Goal: Information Seeking & Learning: Compare options

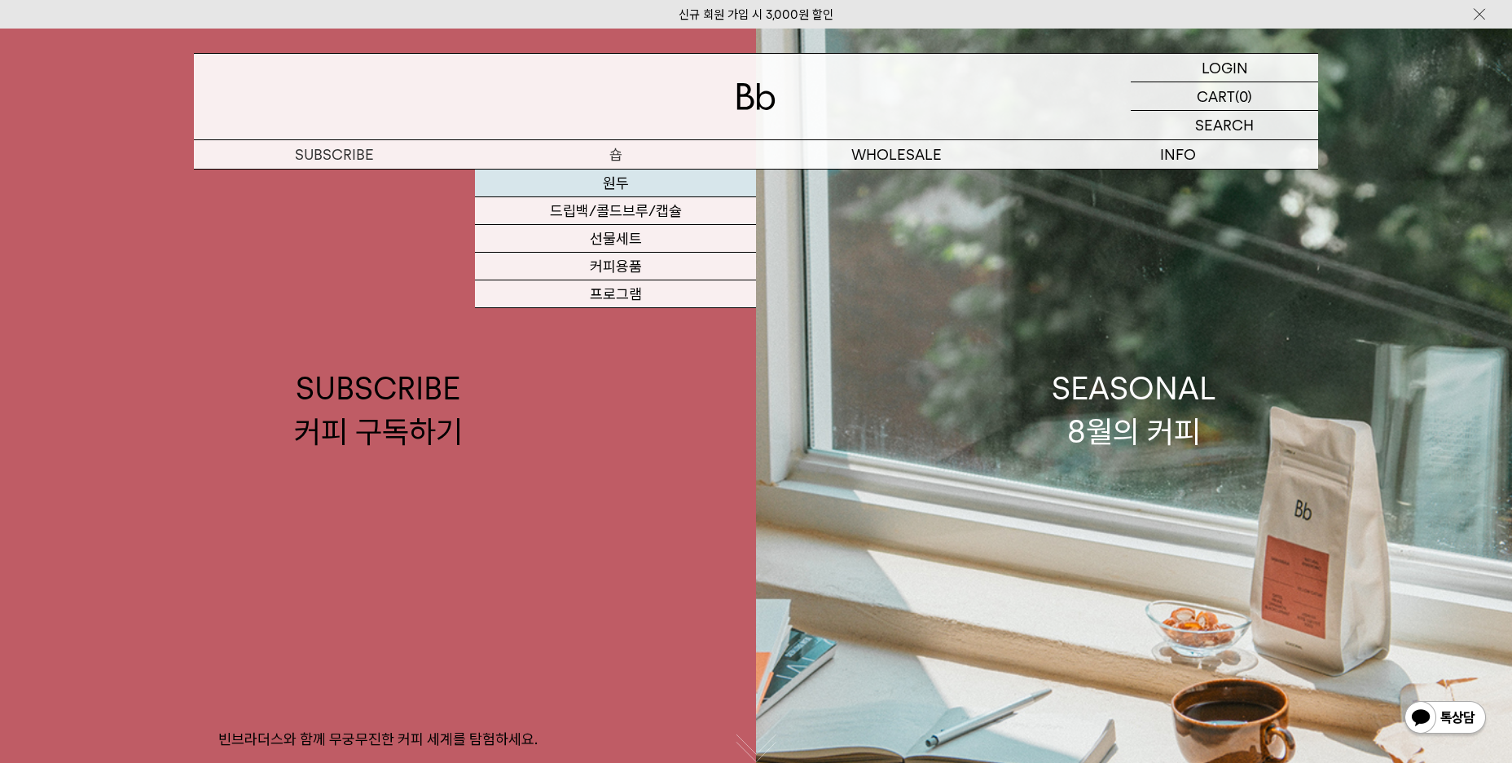
click at [614, 180] on link "원두" at bounding box center [615, 183] width 281 height 28
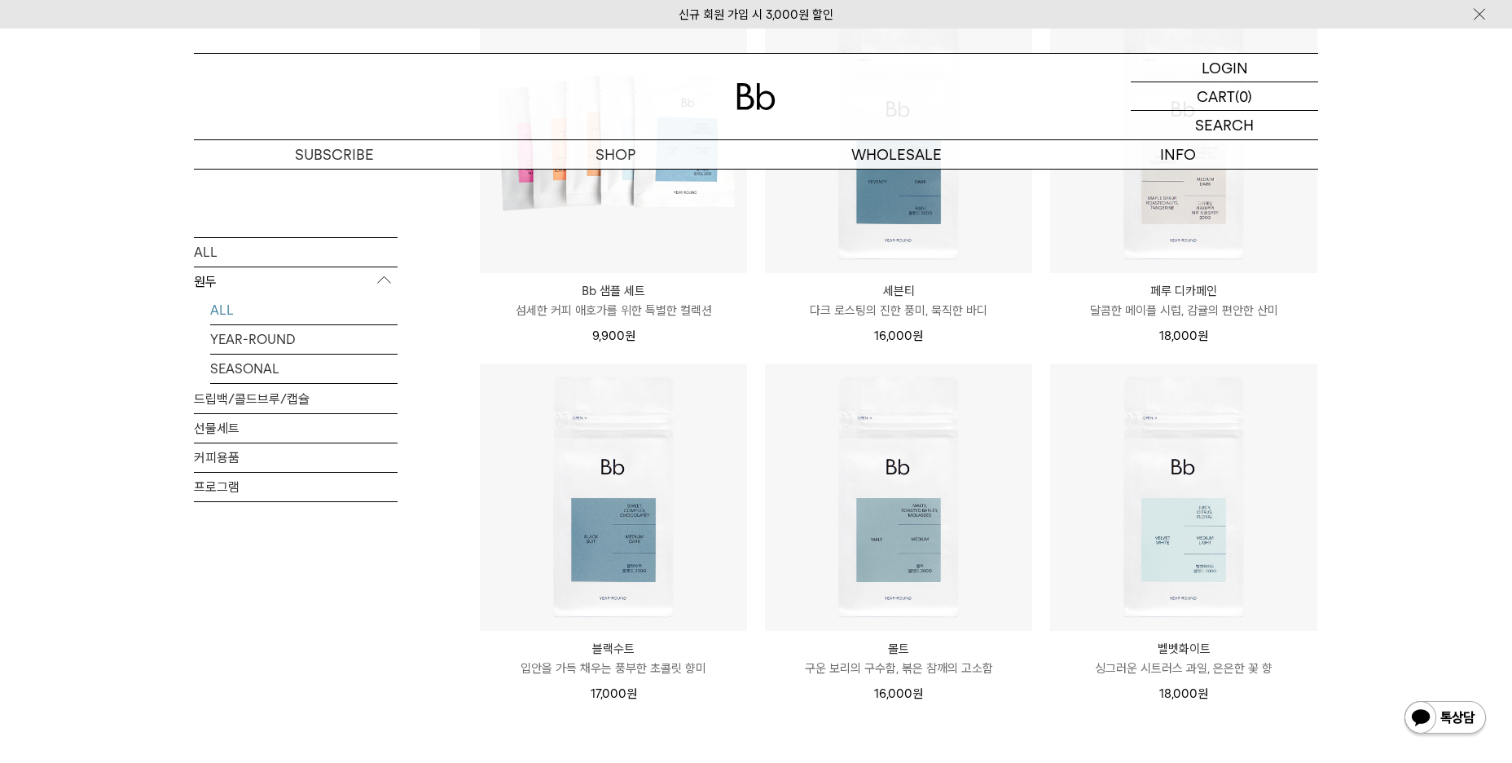
scroll to position [1050, 0]
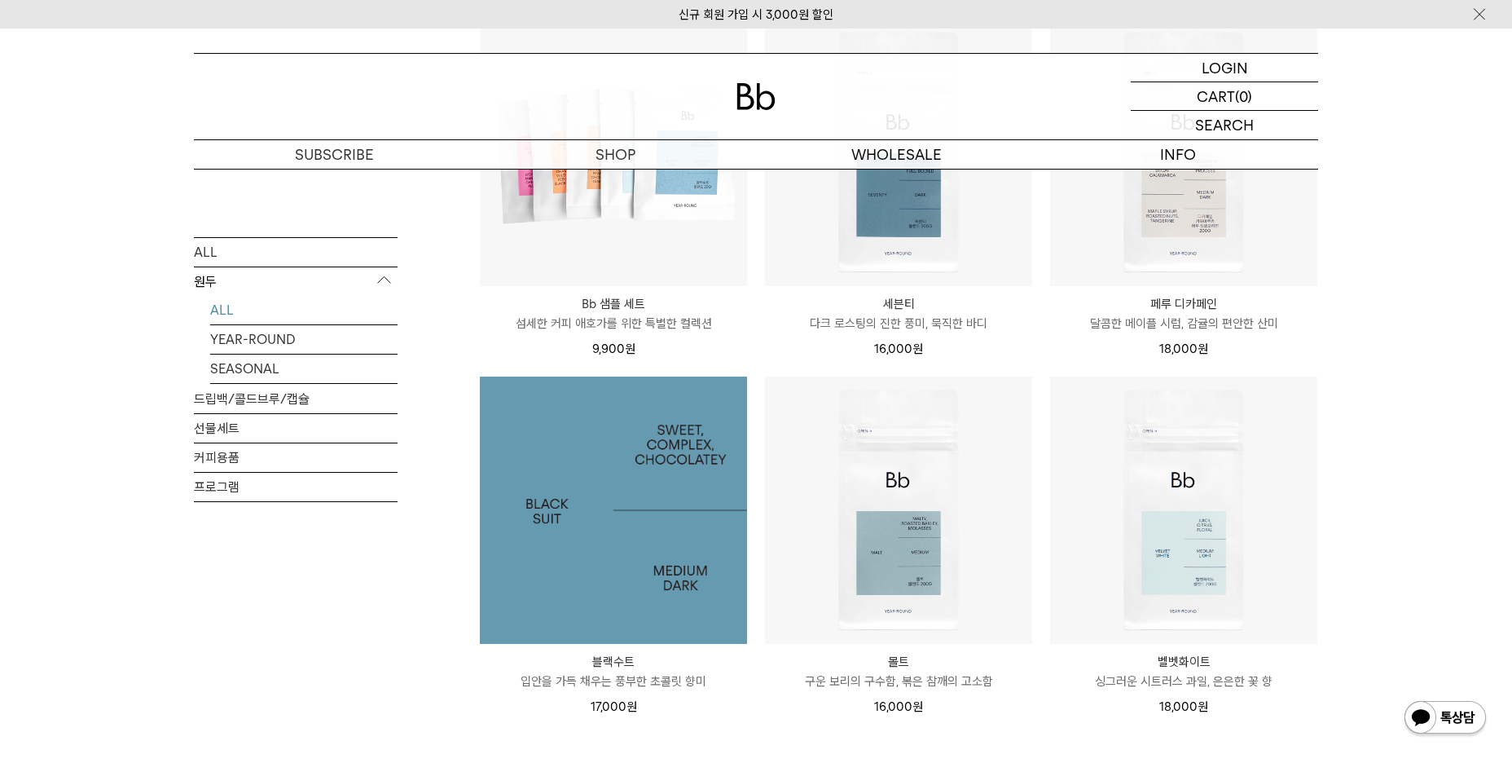
click at [651, 540] on img at bounding box center [613, 509] width 267 height 267
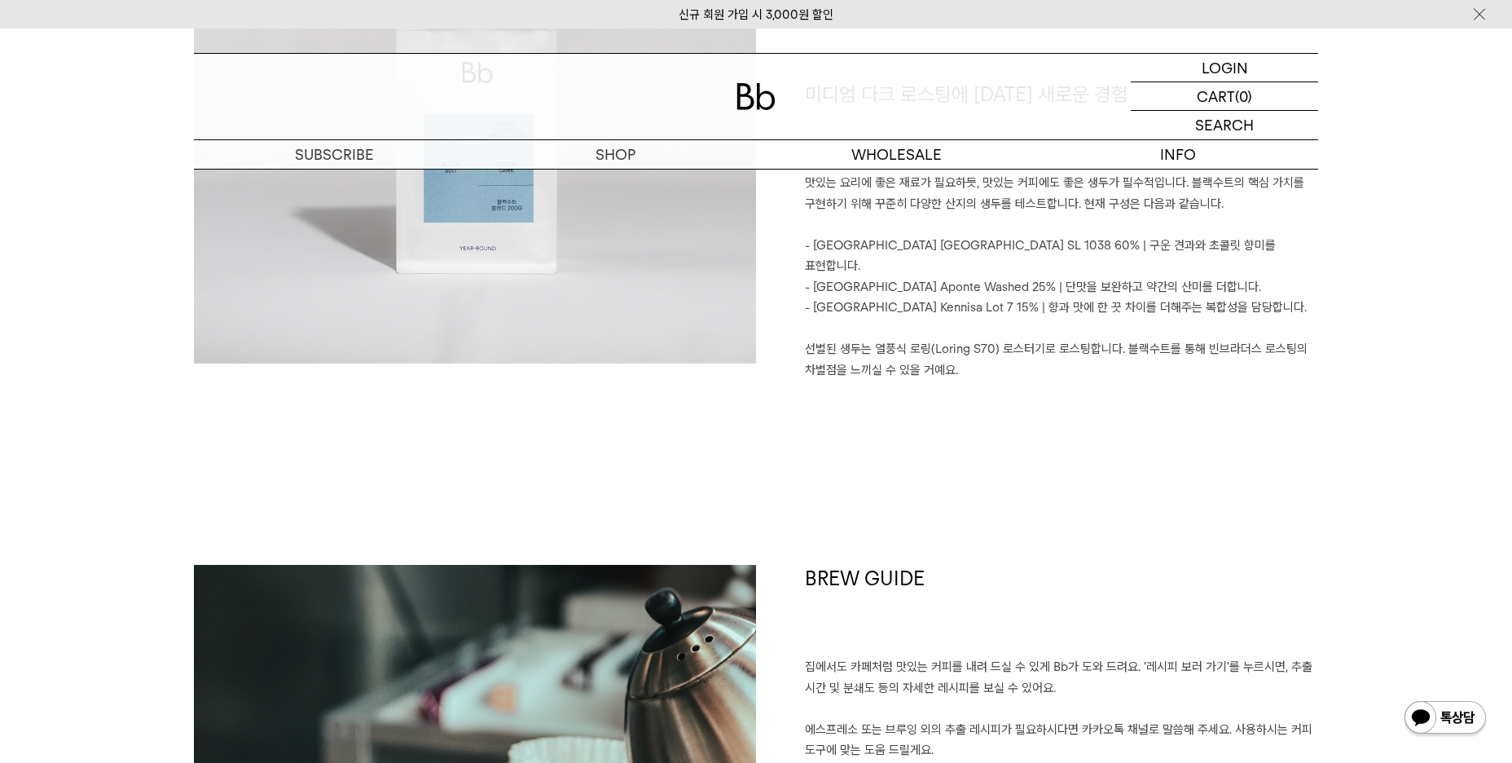
scroll to position [1824, 0]
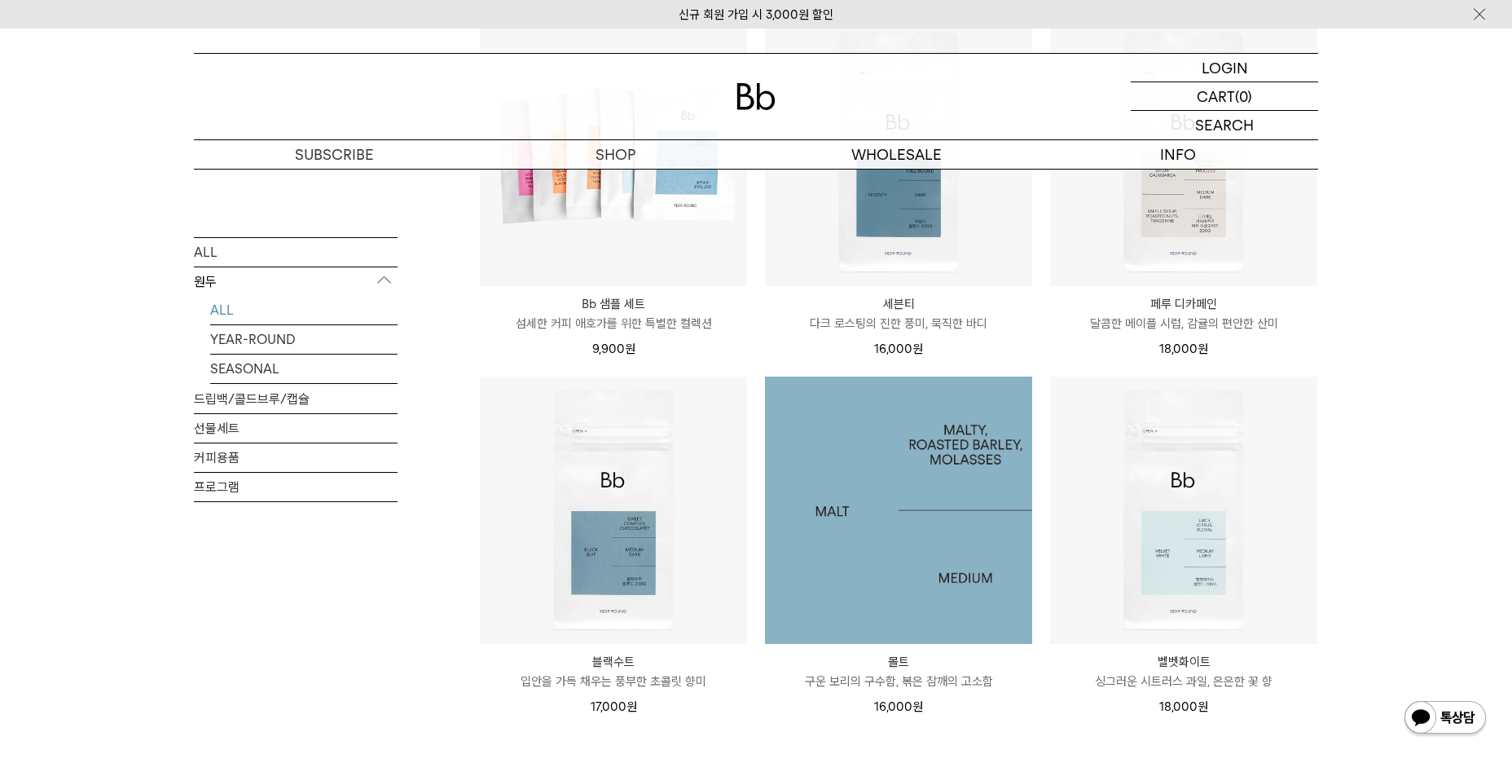
click at [921, 521] on img at bounding box center [898, 509] width 267 height 267
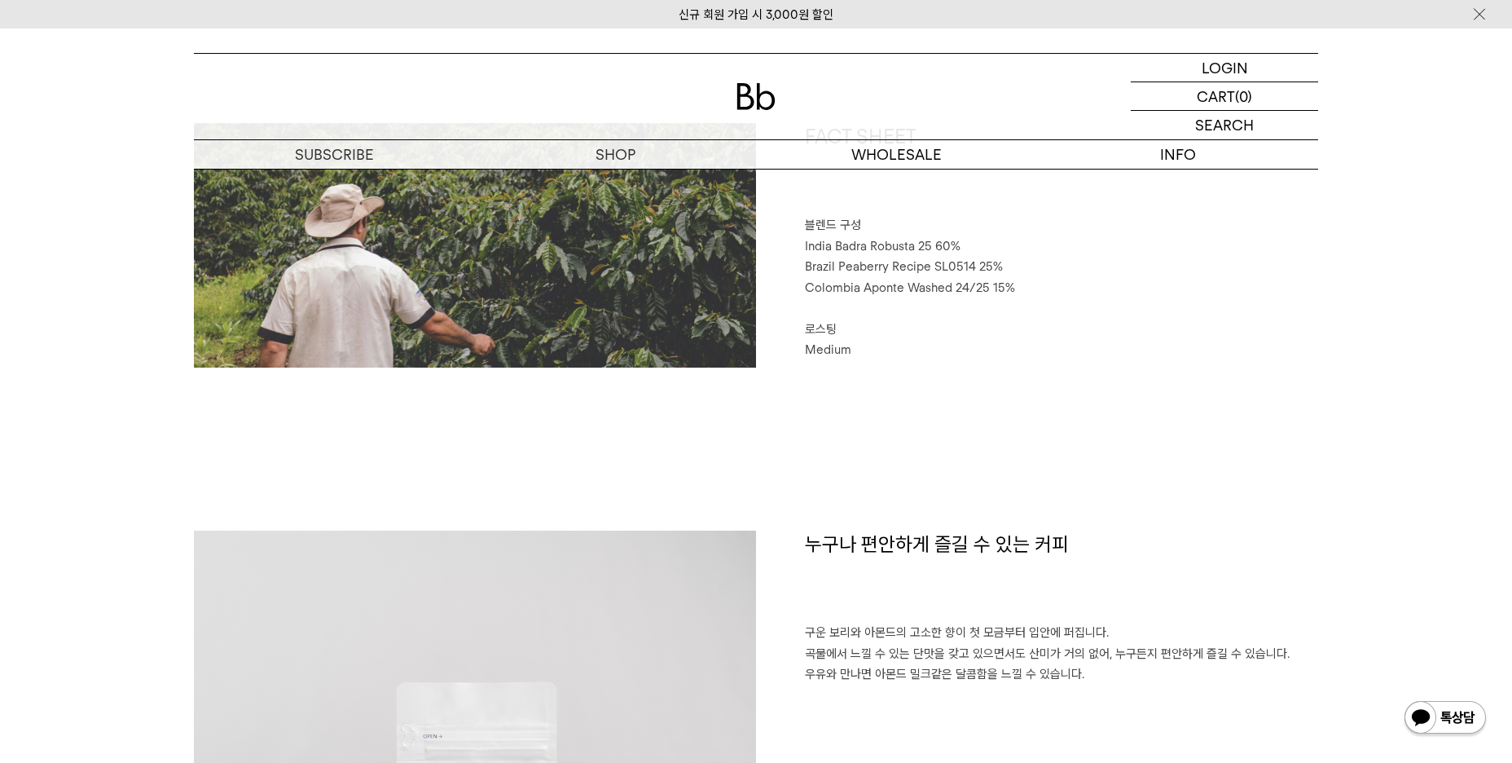
scroll to position [372, 0]
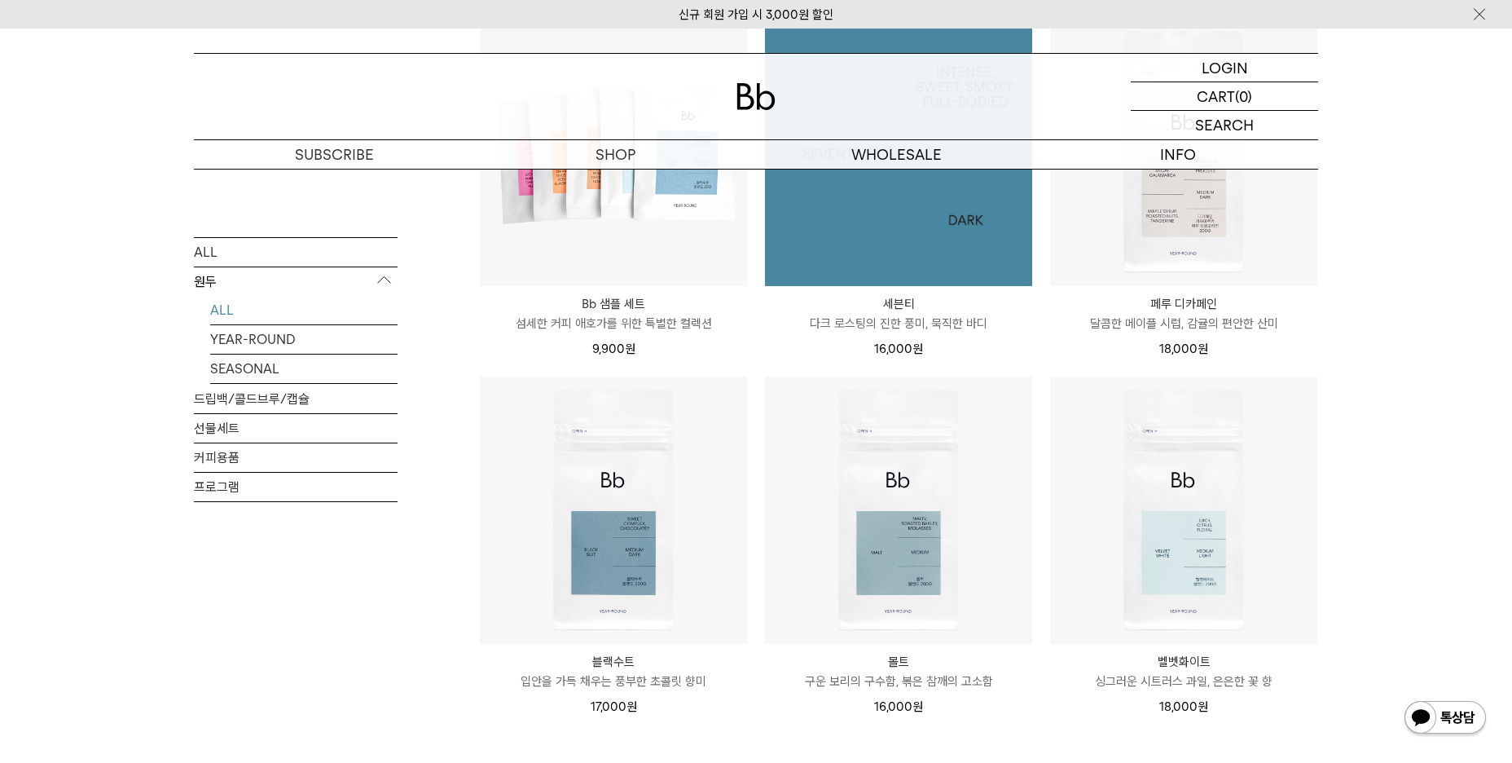
click at [912, 229] on img at bounding box center [898, 152] width 267 height 267
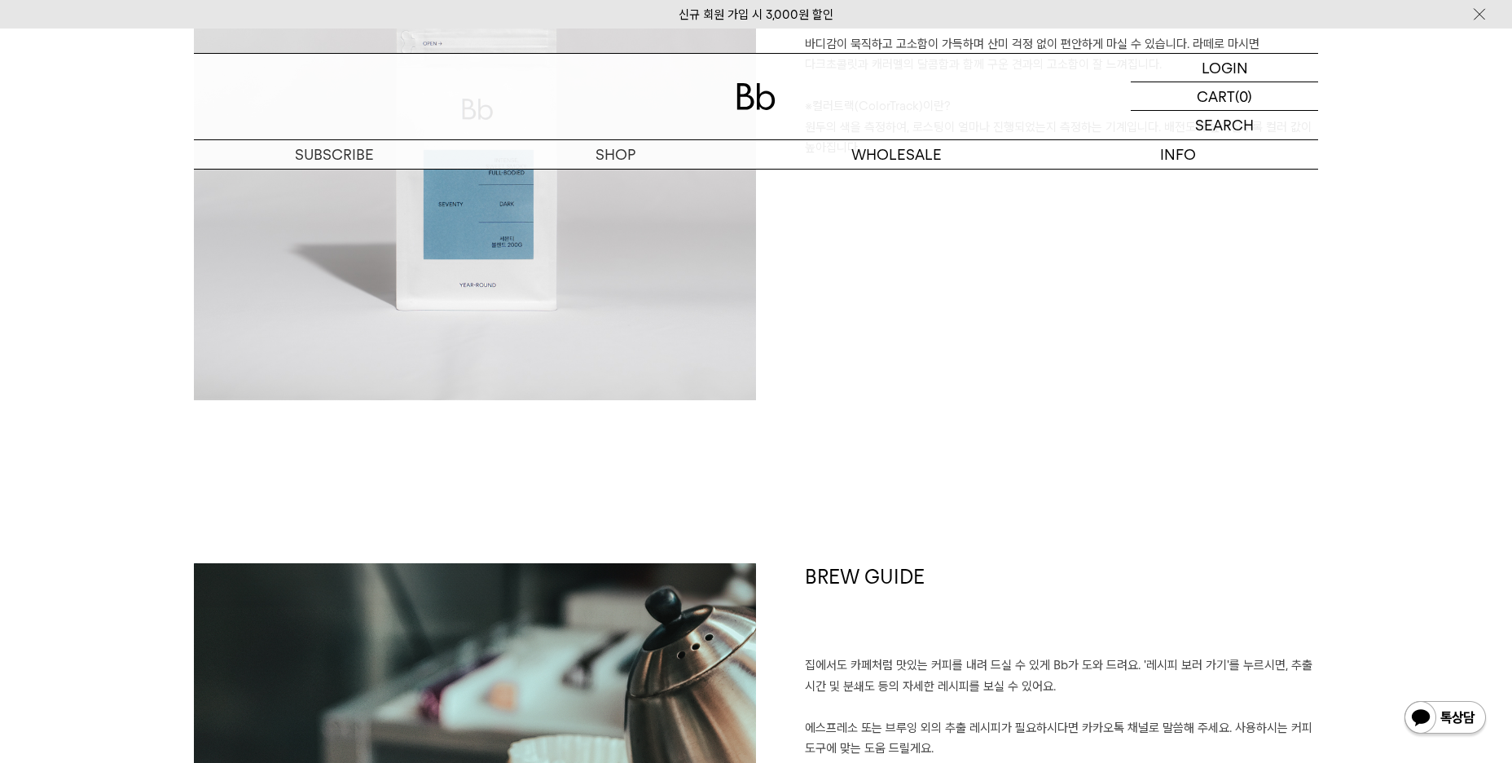
scroll to position [1507, 0]
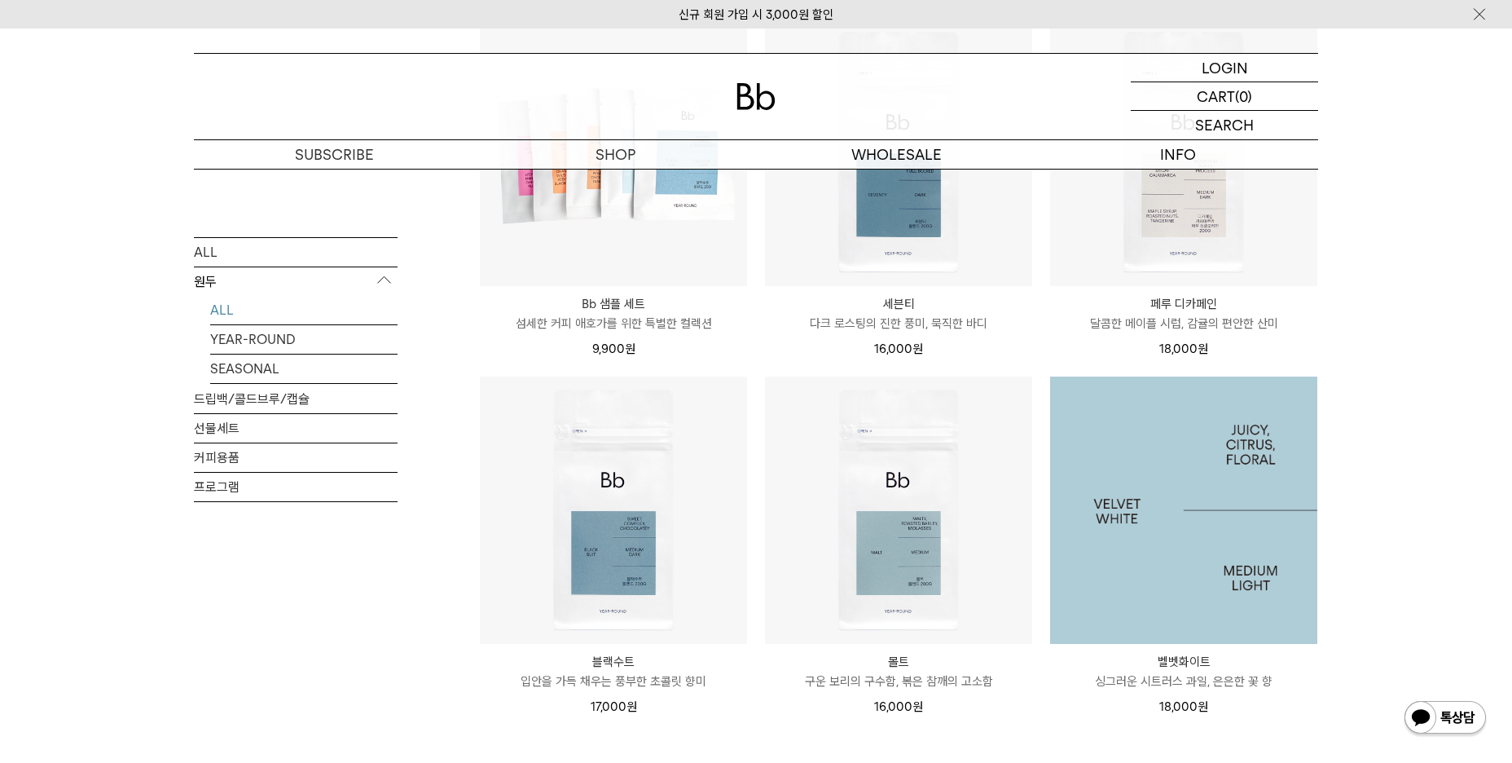
click at [1182, 534] on img at bounding box center [1183, 509] width 267 height 267
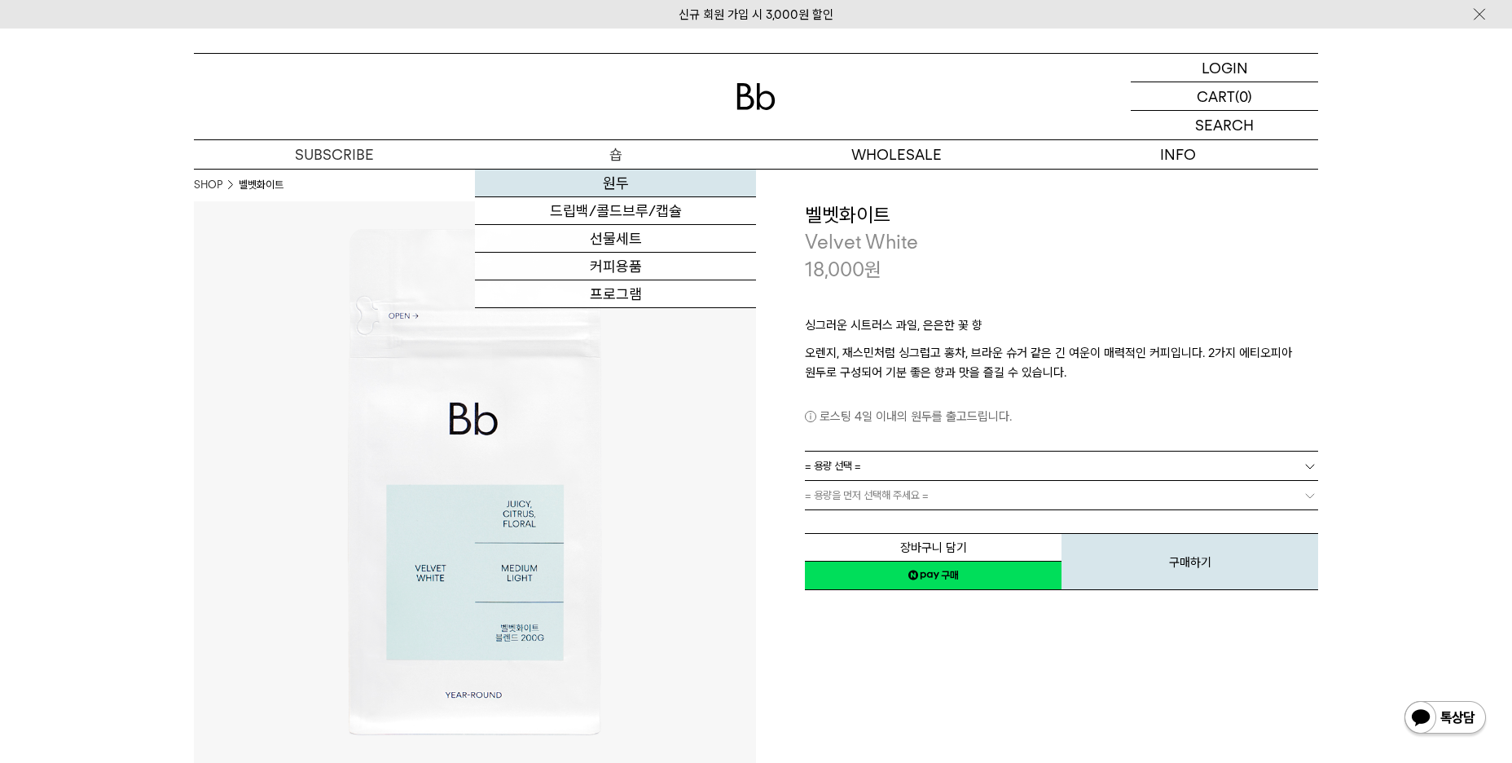
click at [620, 183] on link "원두" at bounding box center [615, 183] width 281 height 28
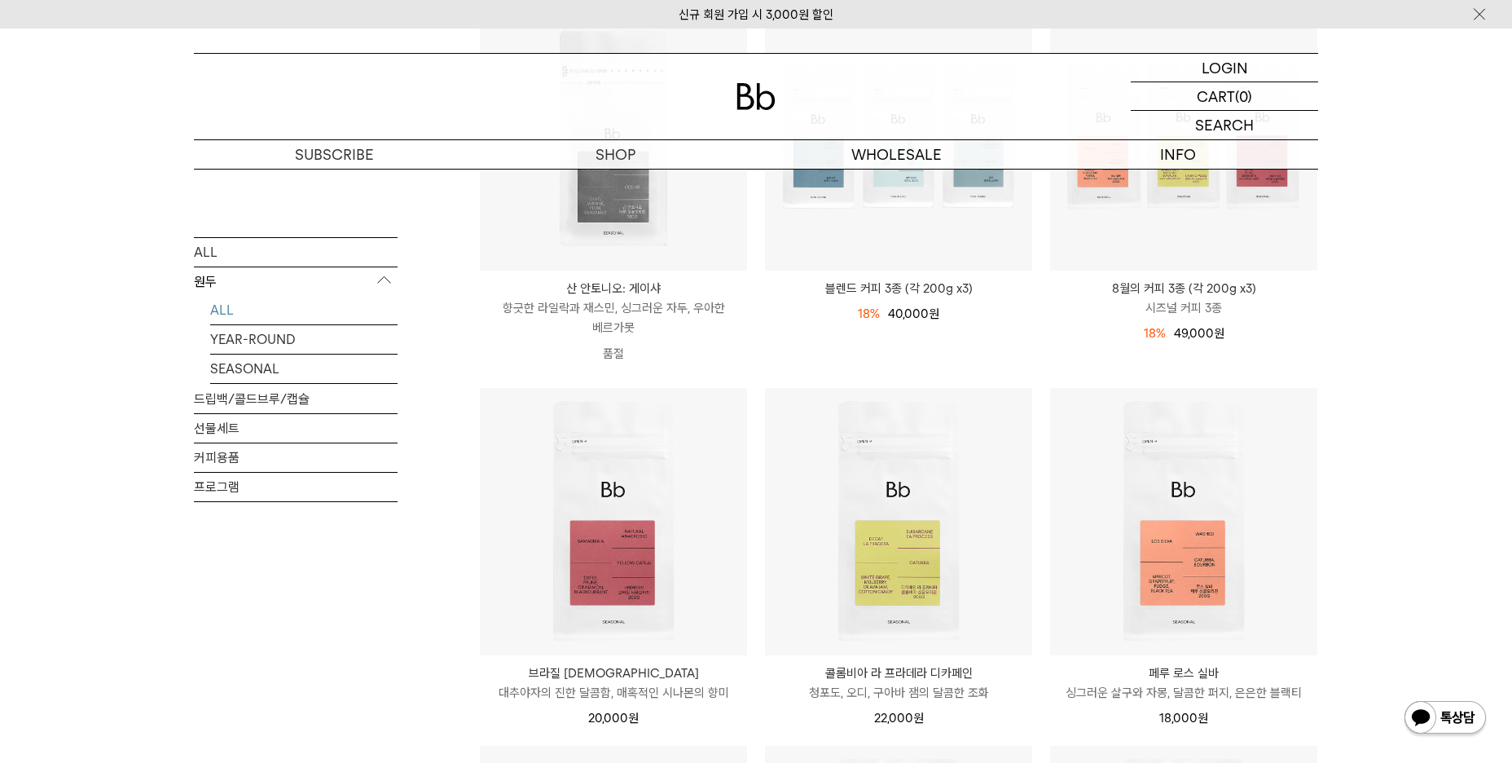
scroll to position [512, 0]
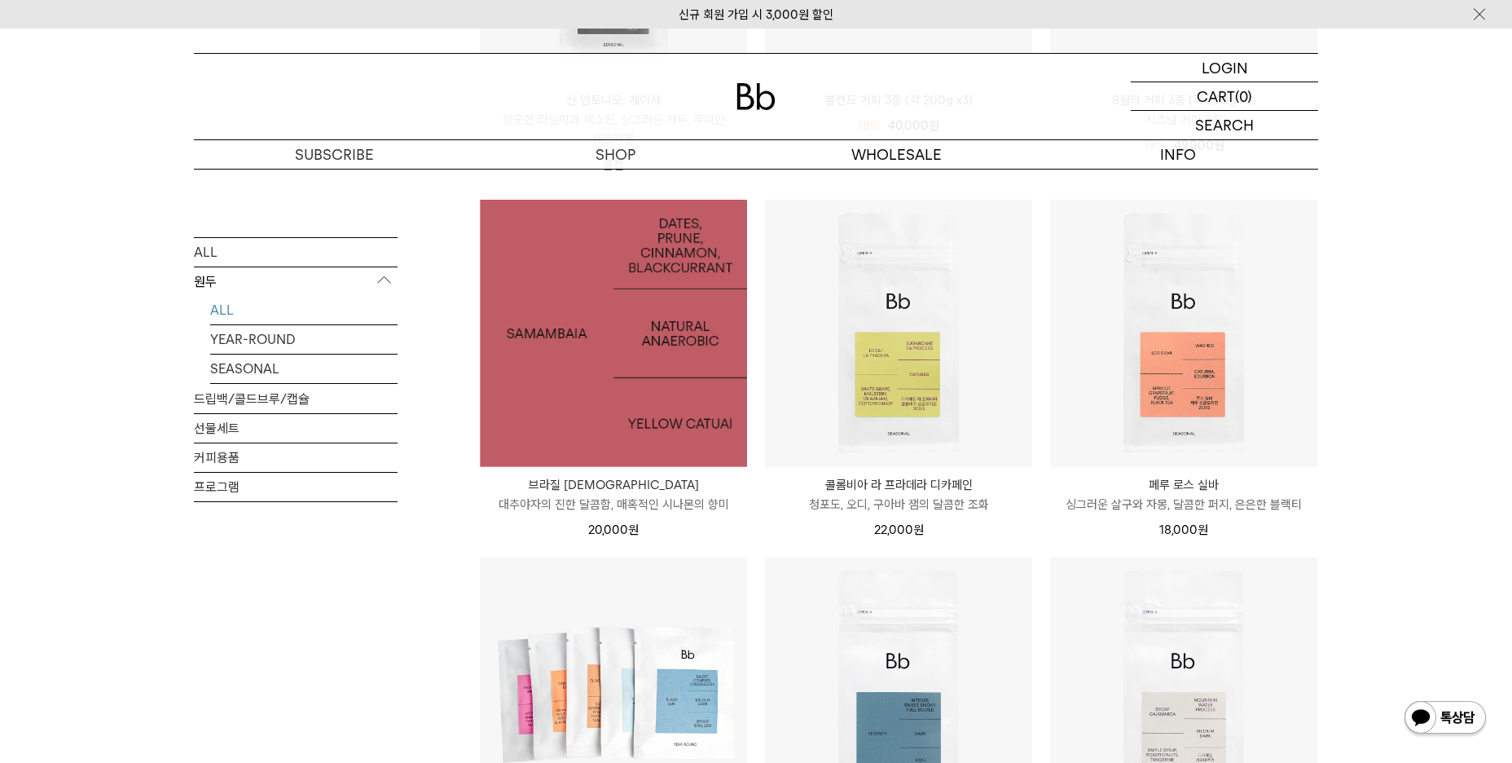
click at [622, 345] on img at bounding box center [613, 333] width 267 height 267
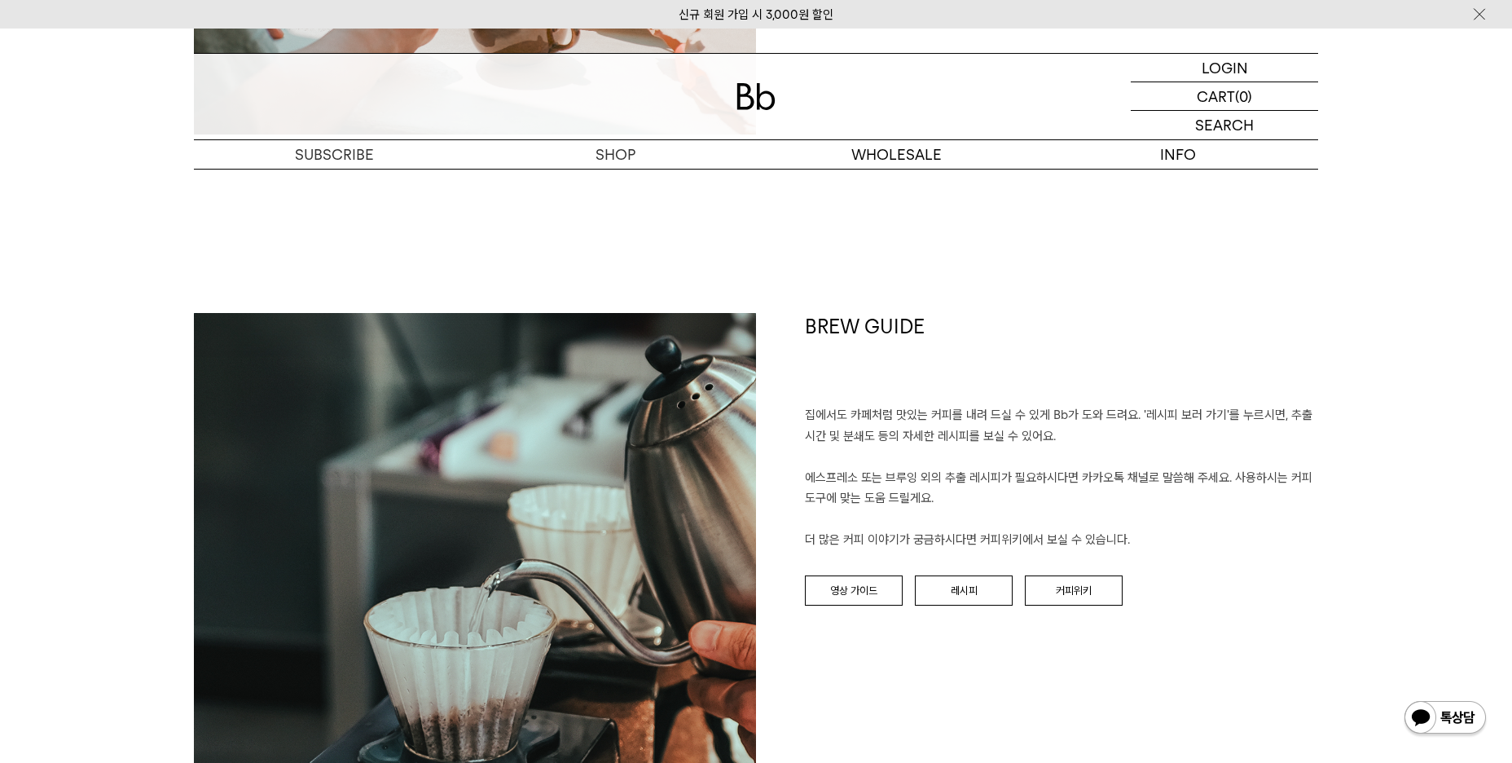
scroll to position [1294, 0]
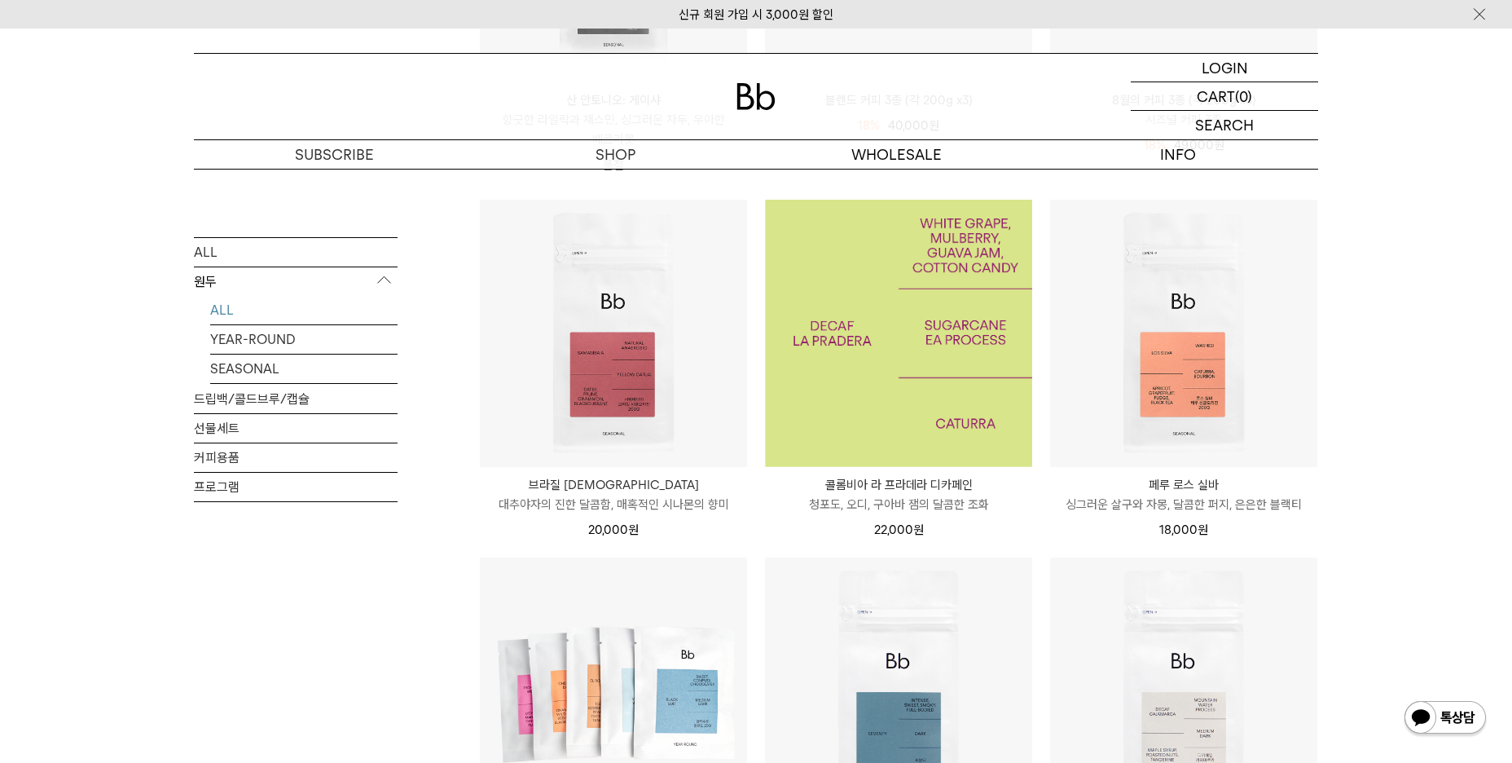
click at [914, 337] on img at bounding box center [898, 333] width 267 height 267
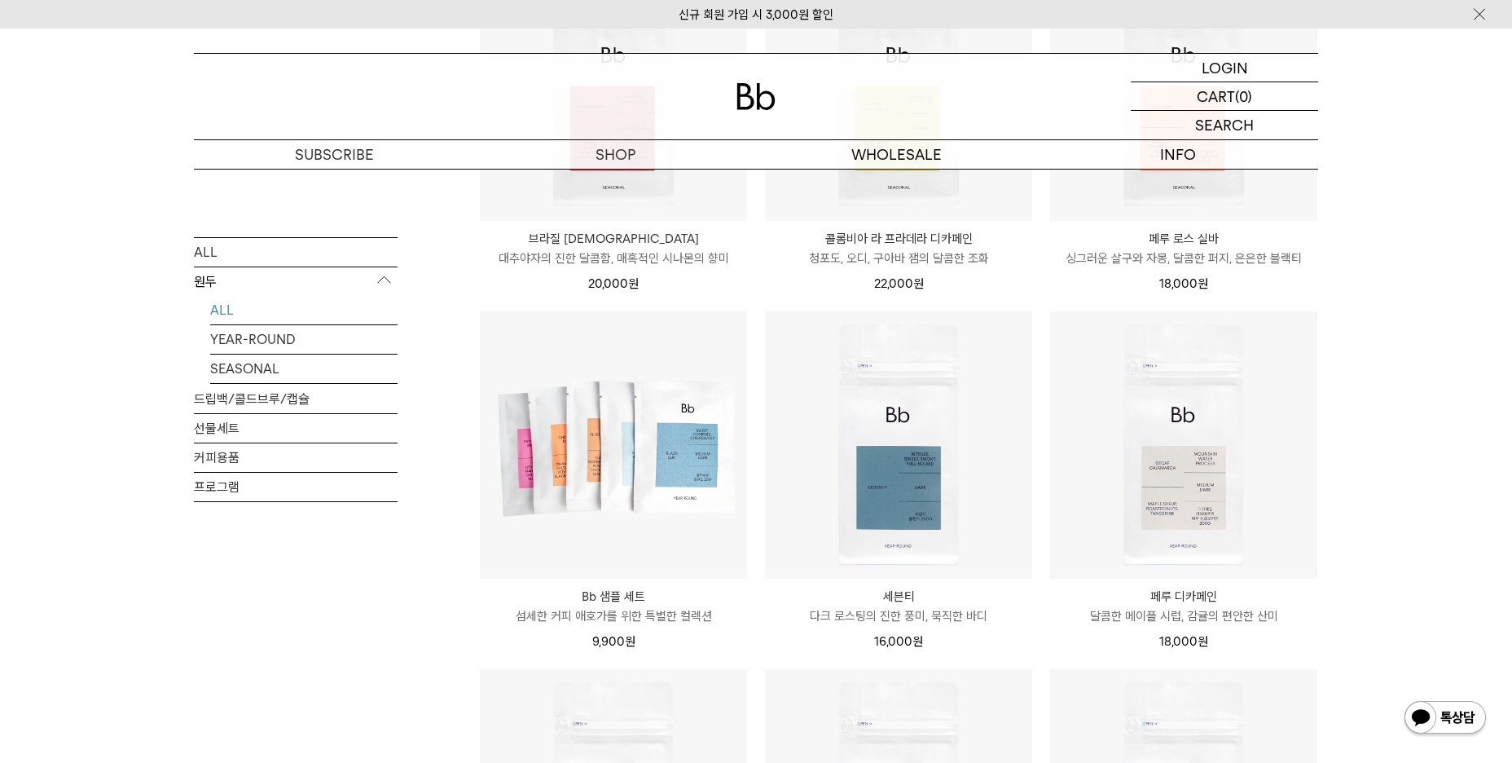
scroll to position [793, 0]
